Goal: Transaction & Acquisition: Purchase product/service

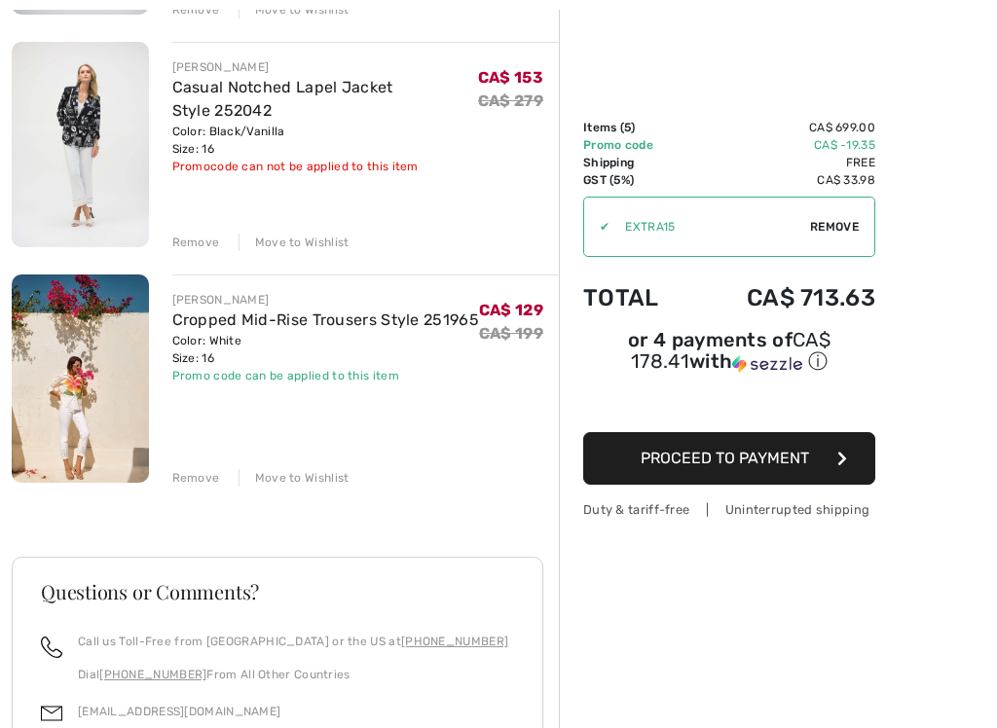
scroll to position [928, 0]
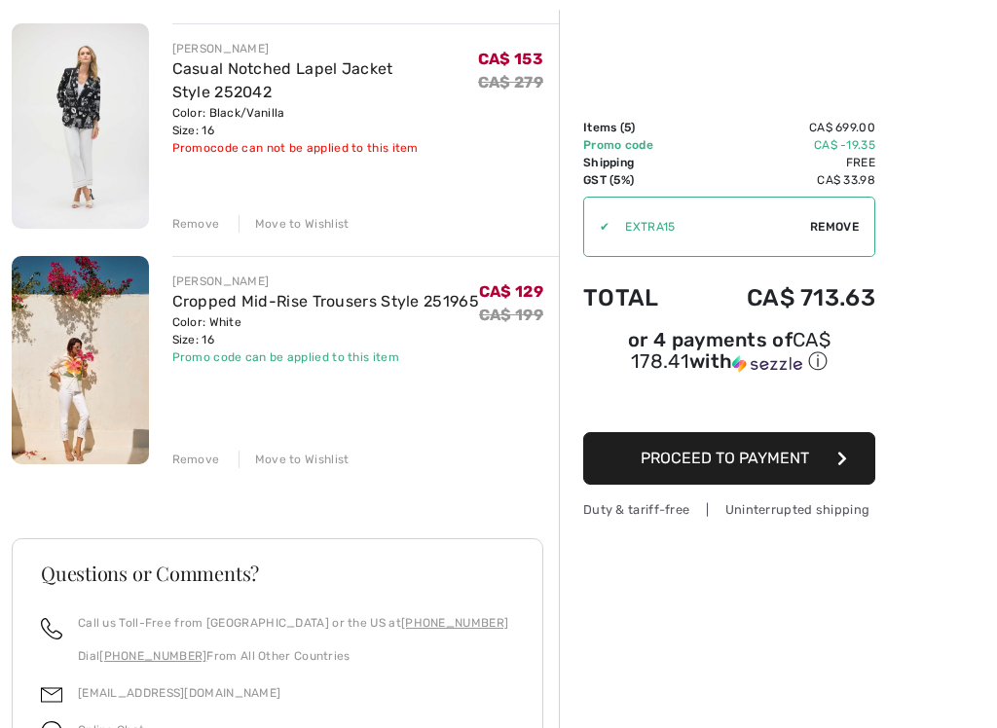
click at [192, 469] on div "JOSEPH RIBKOFF Open-Front Relaxed Fit Cardigan Style 252904 Color: Gold Size: X…" at bounding box center [285, 173] width 547 height 1692
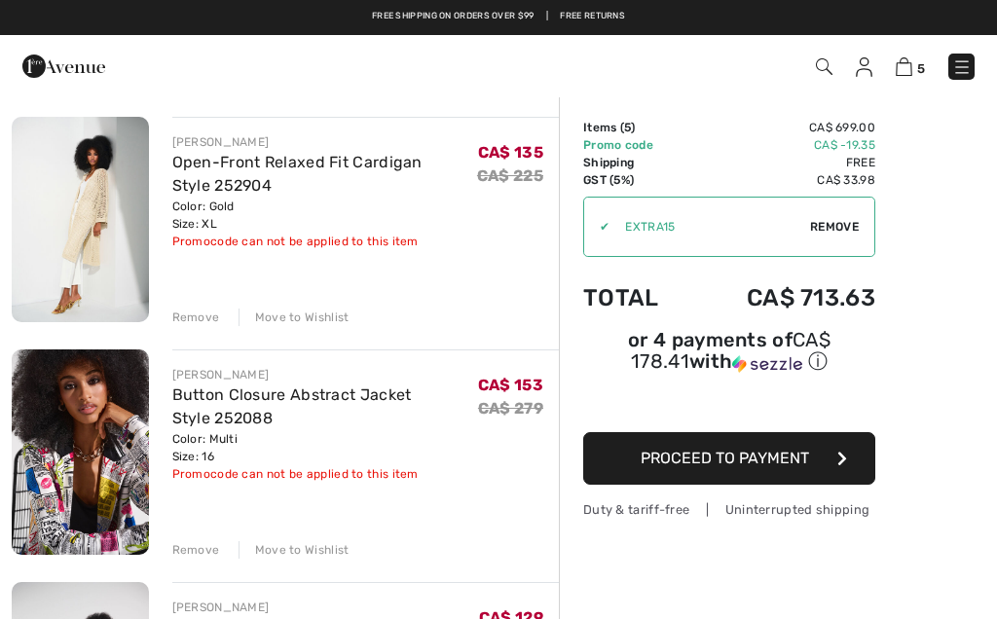
scroll to position [0, 0]
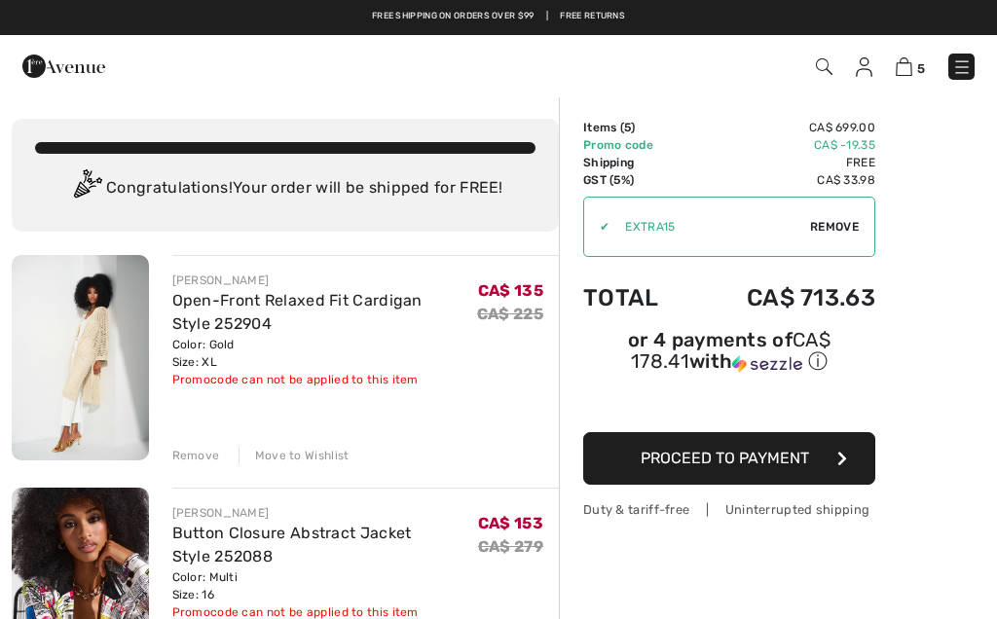
click at [954, 64] on img at bounding box center [961, 66] width 19 height 19
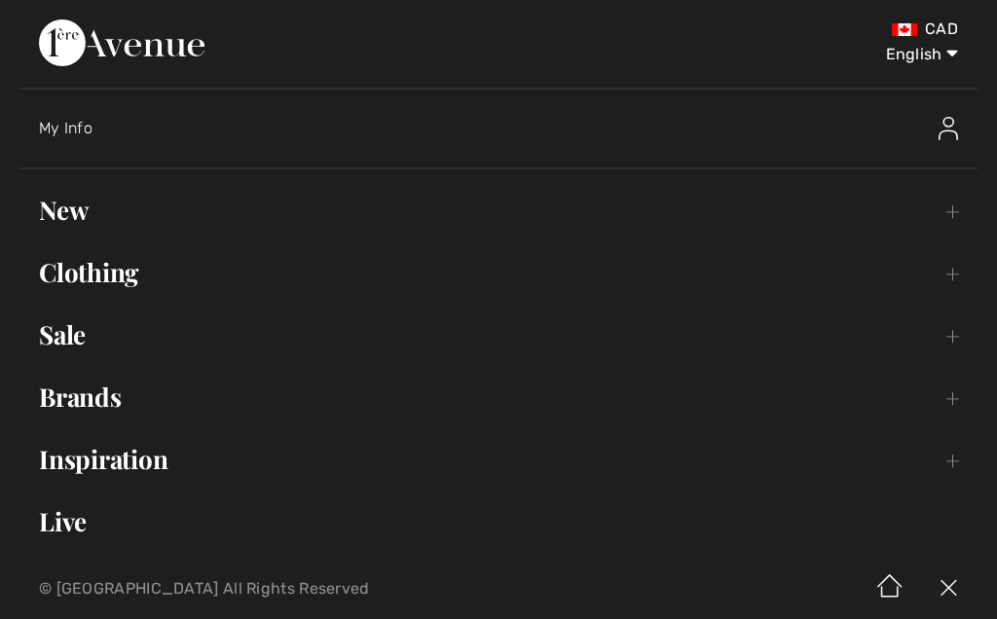
click at [53, 218] on link "New Toggle submenu" at bounding box center [498, 210] width 958 height 43
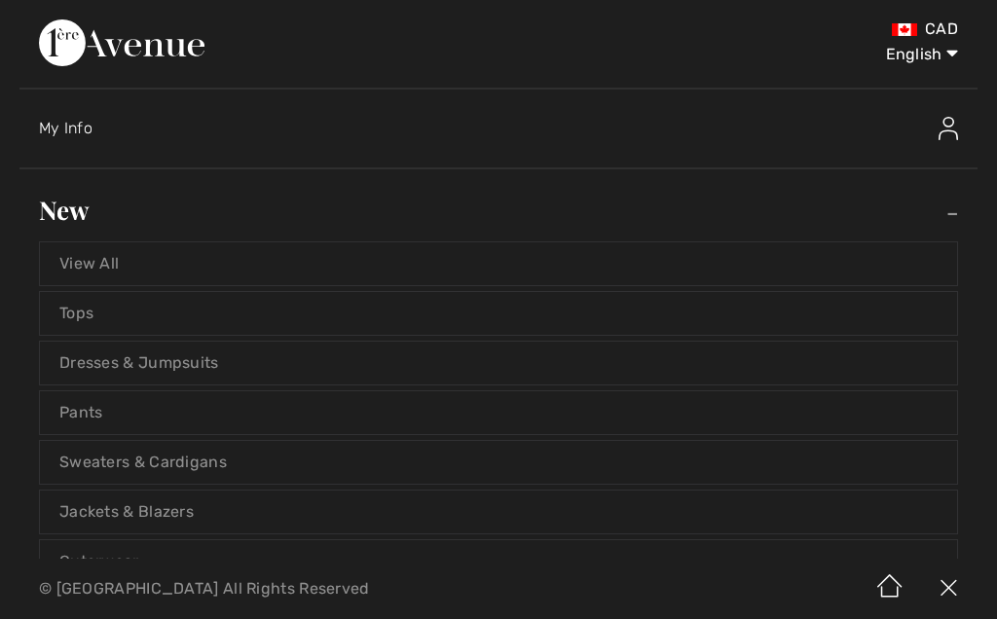
click at [63, 213] on link "New Toggle submenu" at bounding box center [498, 210] width 958 height 43
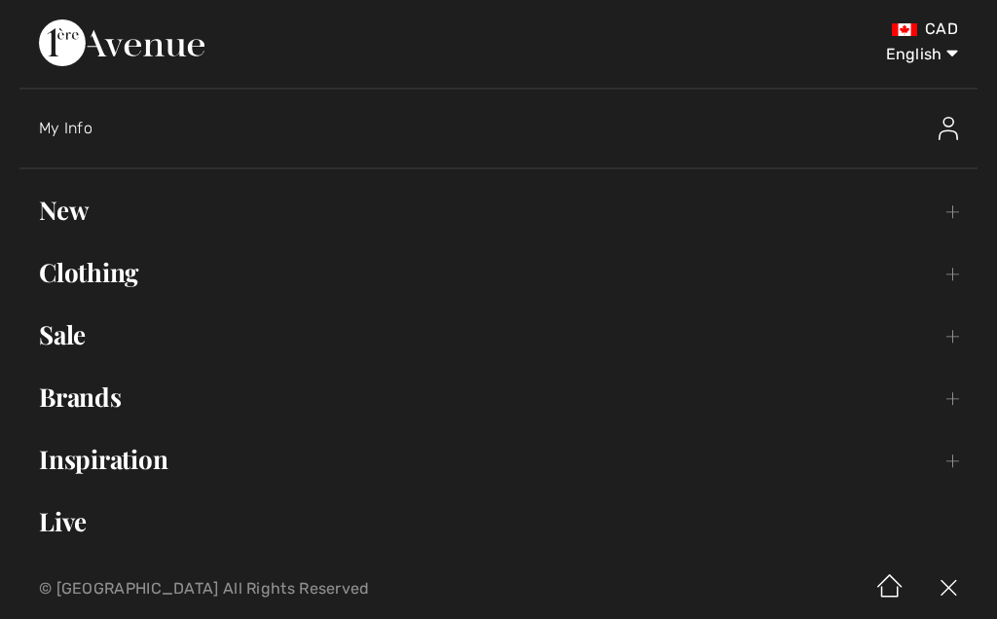
click at [62, 350] on link "Sale Toggle submenu" at bounding box center [498, 334] width 958 height 43
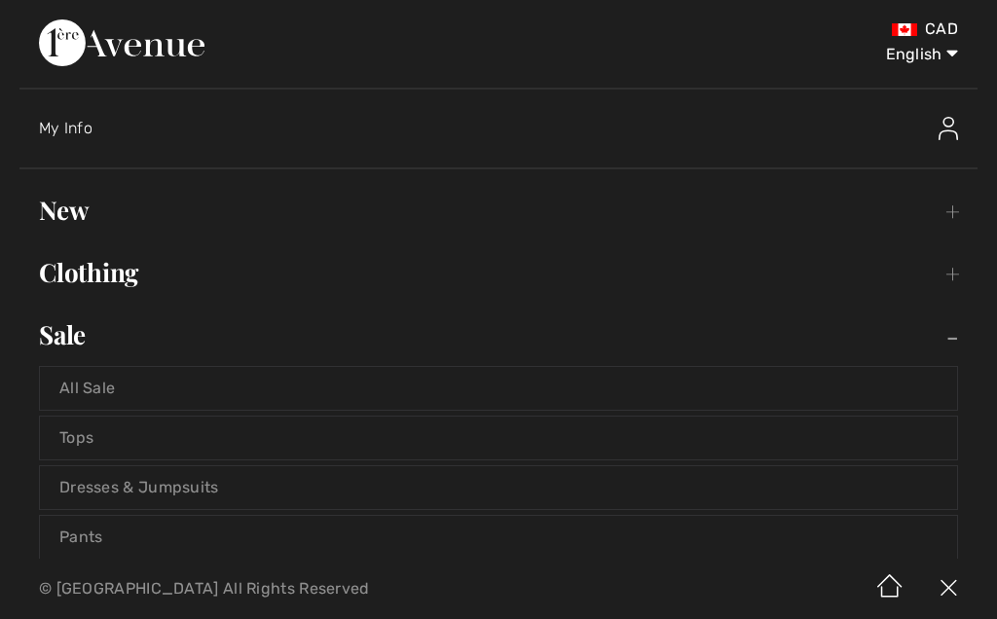
click at [73, 402] on link "All Sale" at bounding box center [498, 388] width 917 height 43
click at [68, 388] on link "All Sale" at bounding box center [498, 388] width 917 height 43
click at [72, 387] on link "All Sale" at bounding box center [498, 388] width 917 height 43
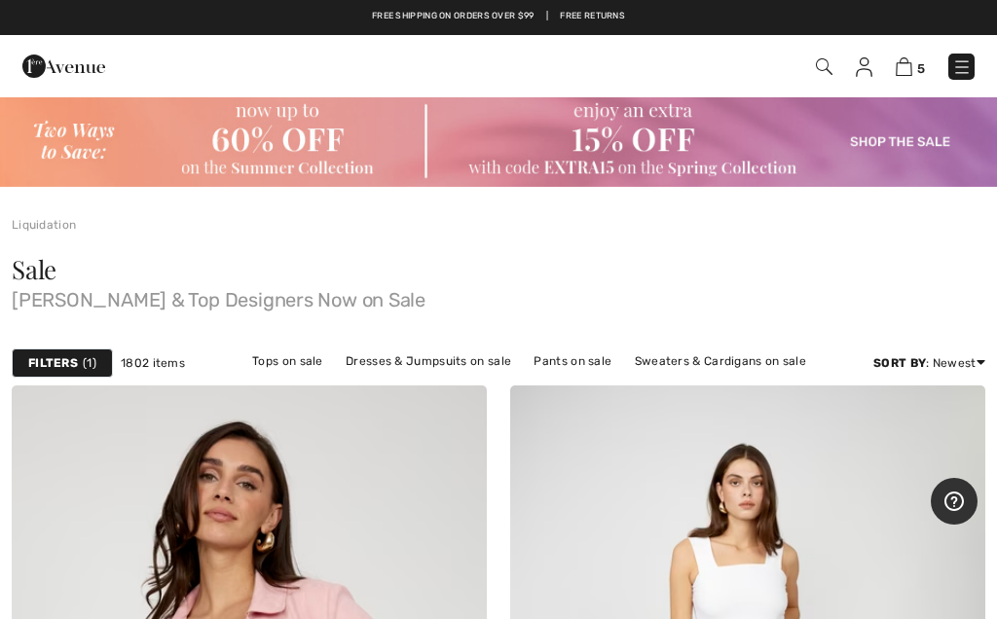
click at [902, 64] on img at bounding box center [903, 66] width 17 height 18
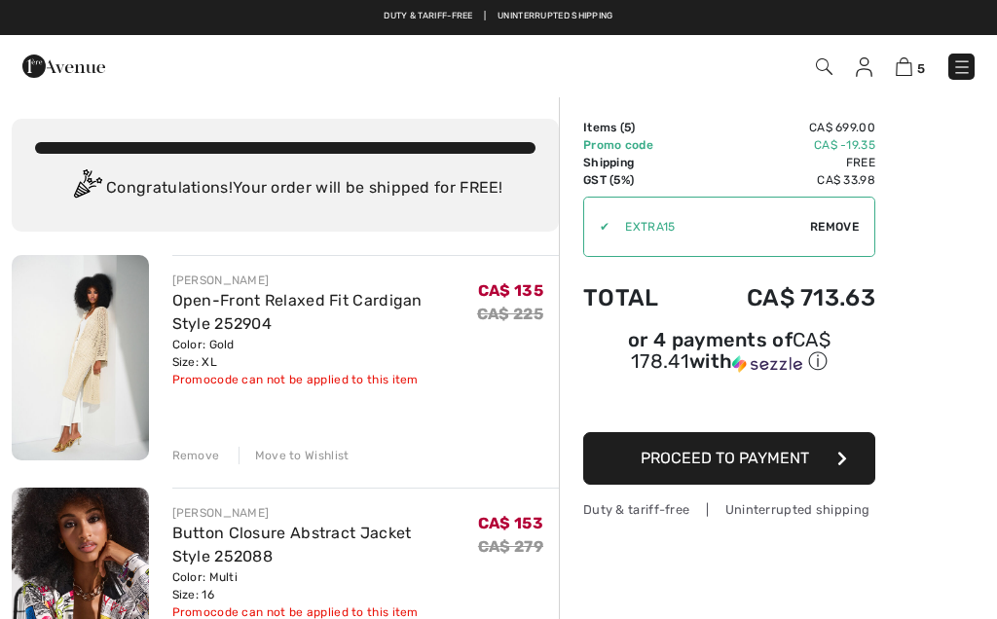
click at [274, 459] on div "Move to Wishlist" at bounding box center [293, 456] width 111 height 18
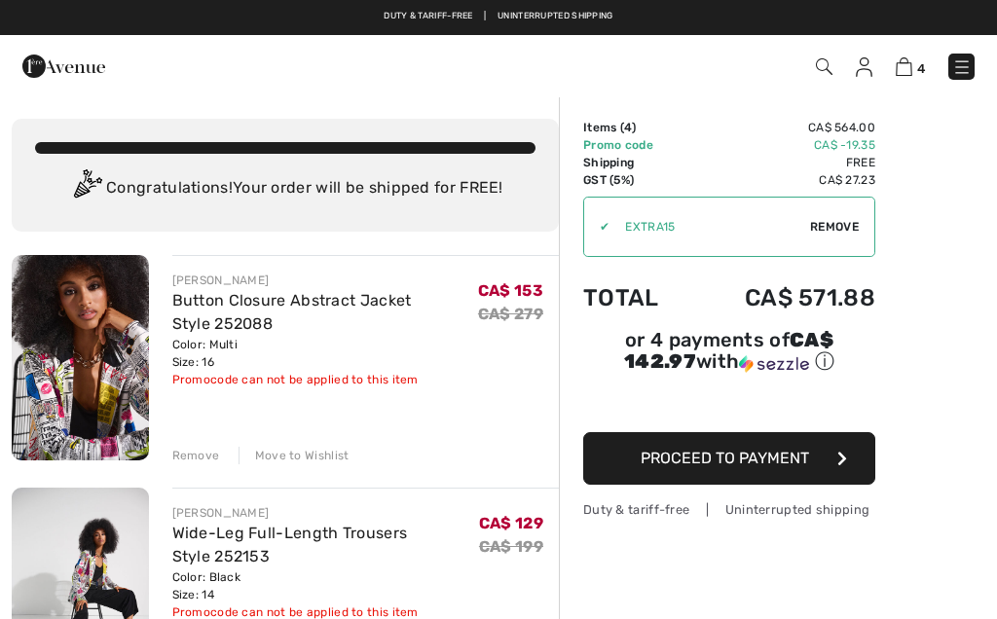
click at [283, 454] on div "Move to Wishlist" at bounding box center [293, 456] width 111 height 18
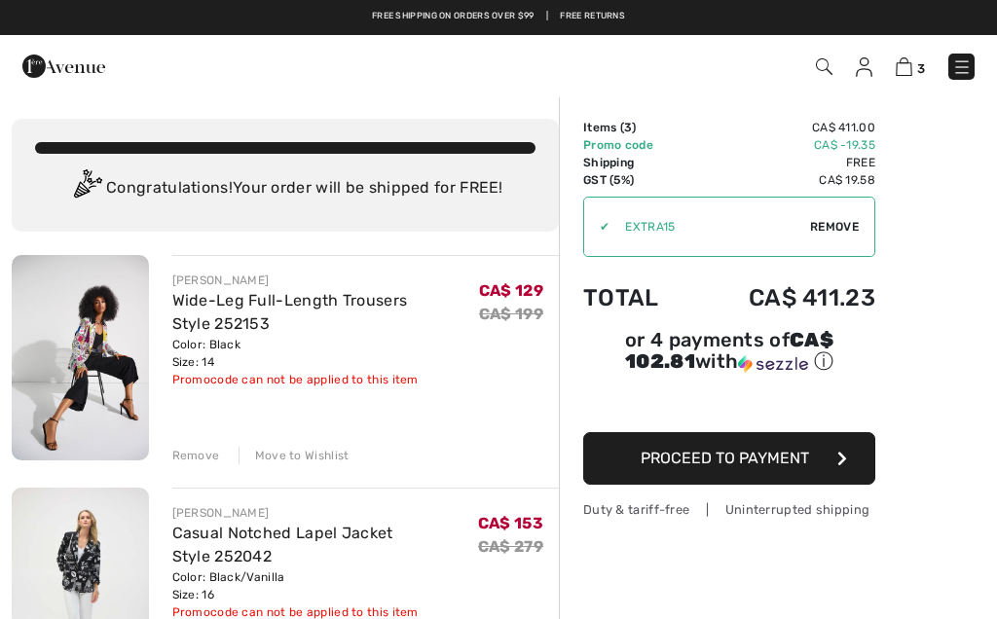
click at [283, 453] on div "Move to Wishlist" at bounding box center [293, 456] width 111 height 18
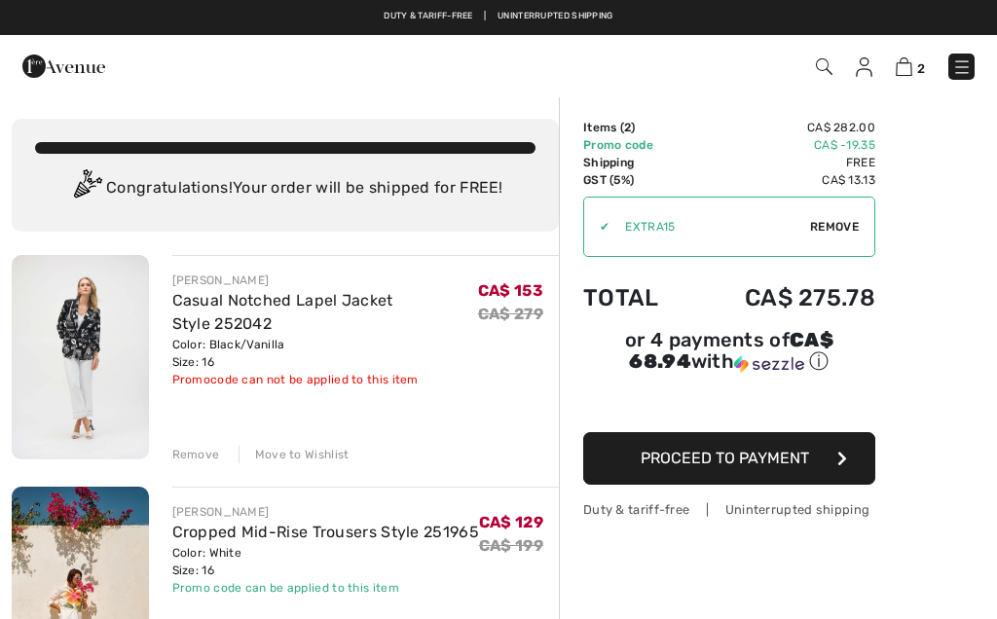
click at [285, 454] on div "Move to Wishlist" at bounding box center [293, 455] width 111 height 18
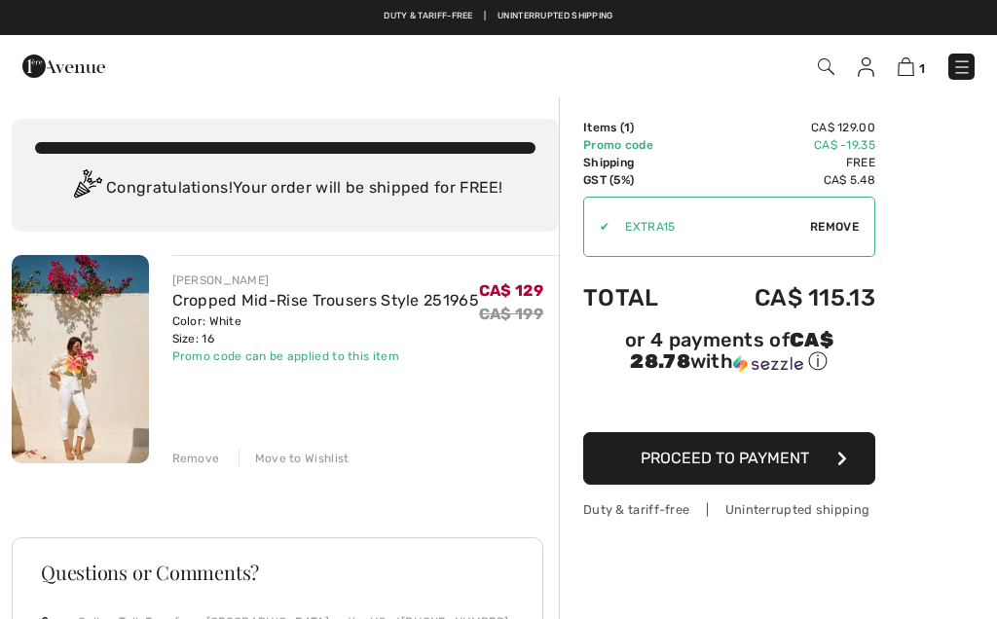
click at [303, 465] on div "Move to Wishlist" at bounding box center [293, 459] width 111 height 18
